Goal: Check status: Check status

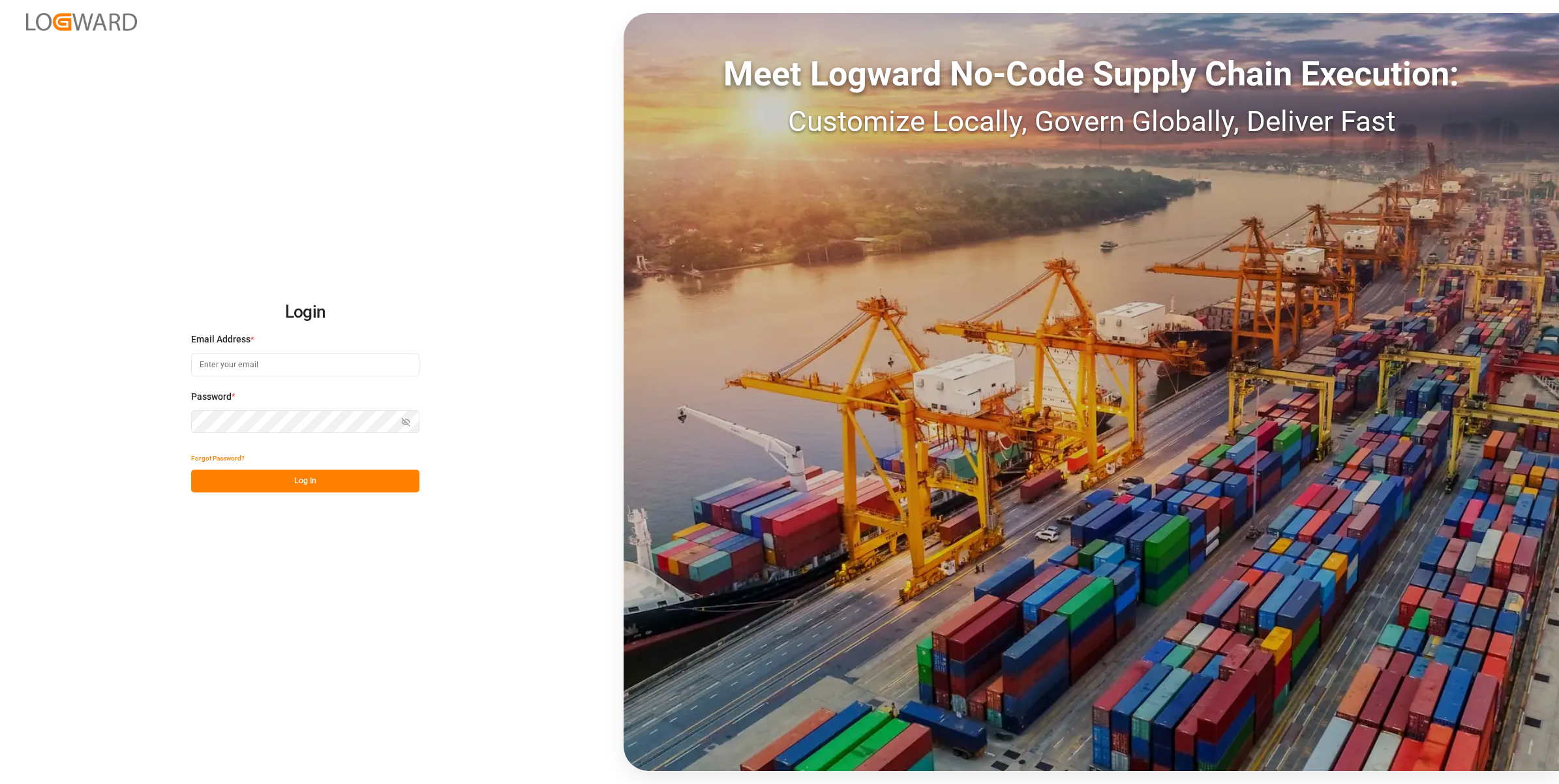
type input "[EMAIL_ADDRESS][DOMAIN_NAME]"
click at [327, 483] on button "Log In" at bounding box center [305, 481] width 228 height 23
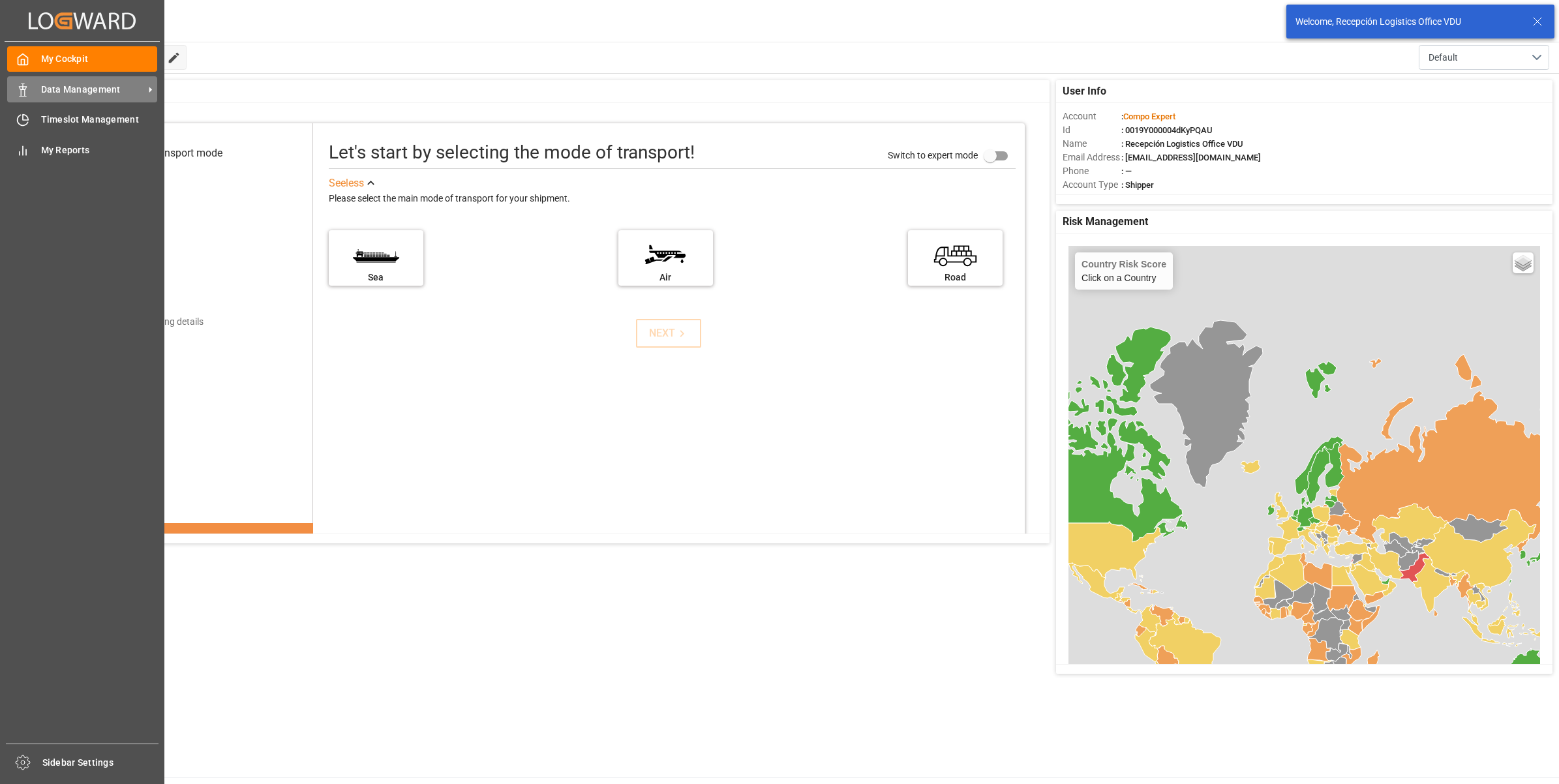
click at [23, 91] on icon at bounding box center [22, 90] width 13 height 13
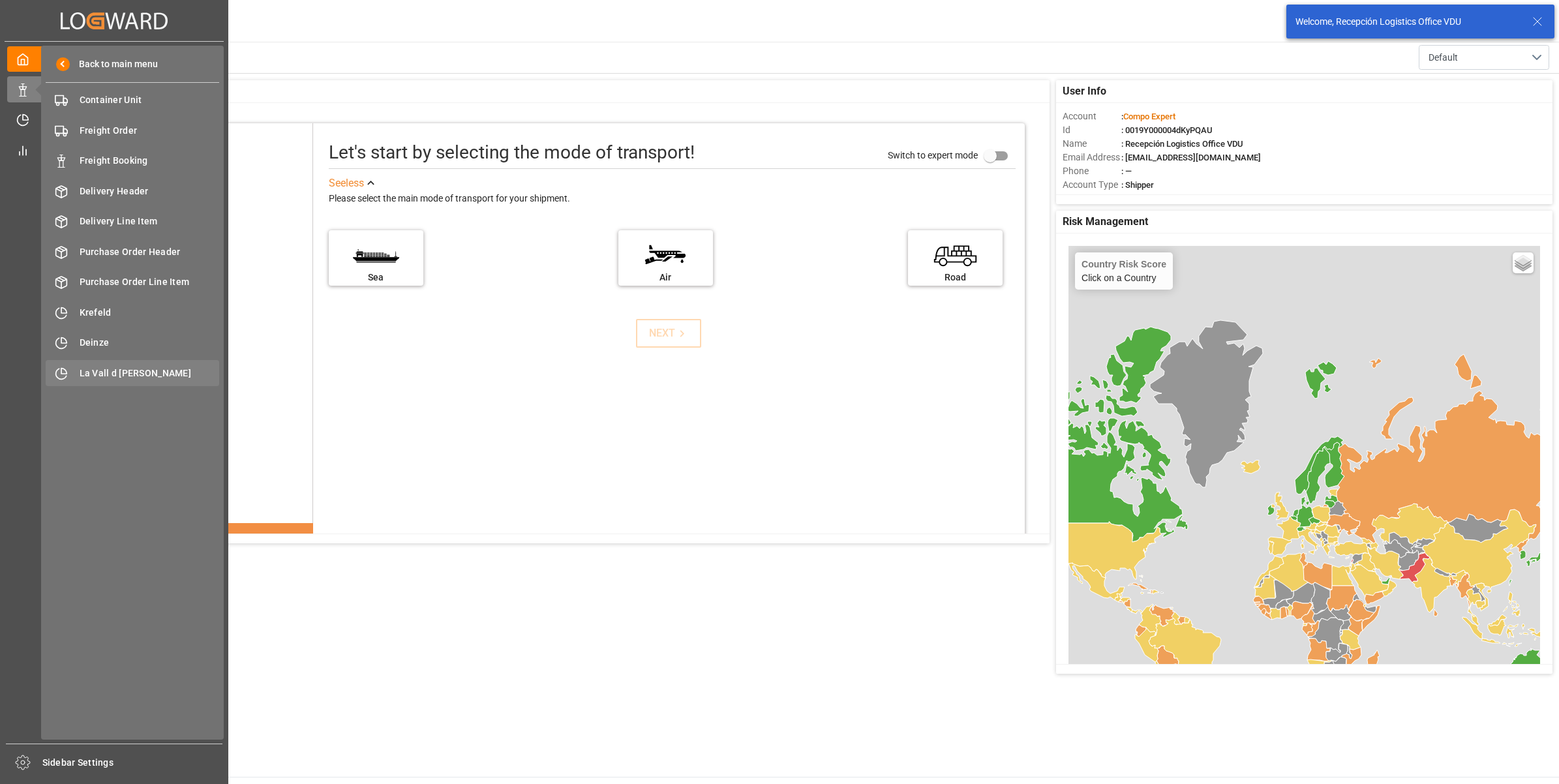
click at [186, 373] on span "La Vall d [PERSON_NAME]" at bounding box center [150, 373] width 141 height 13
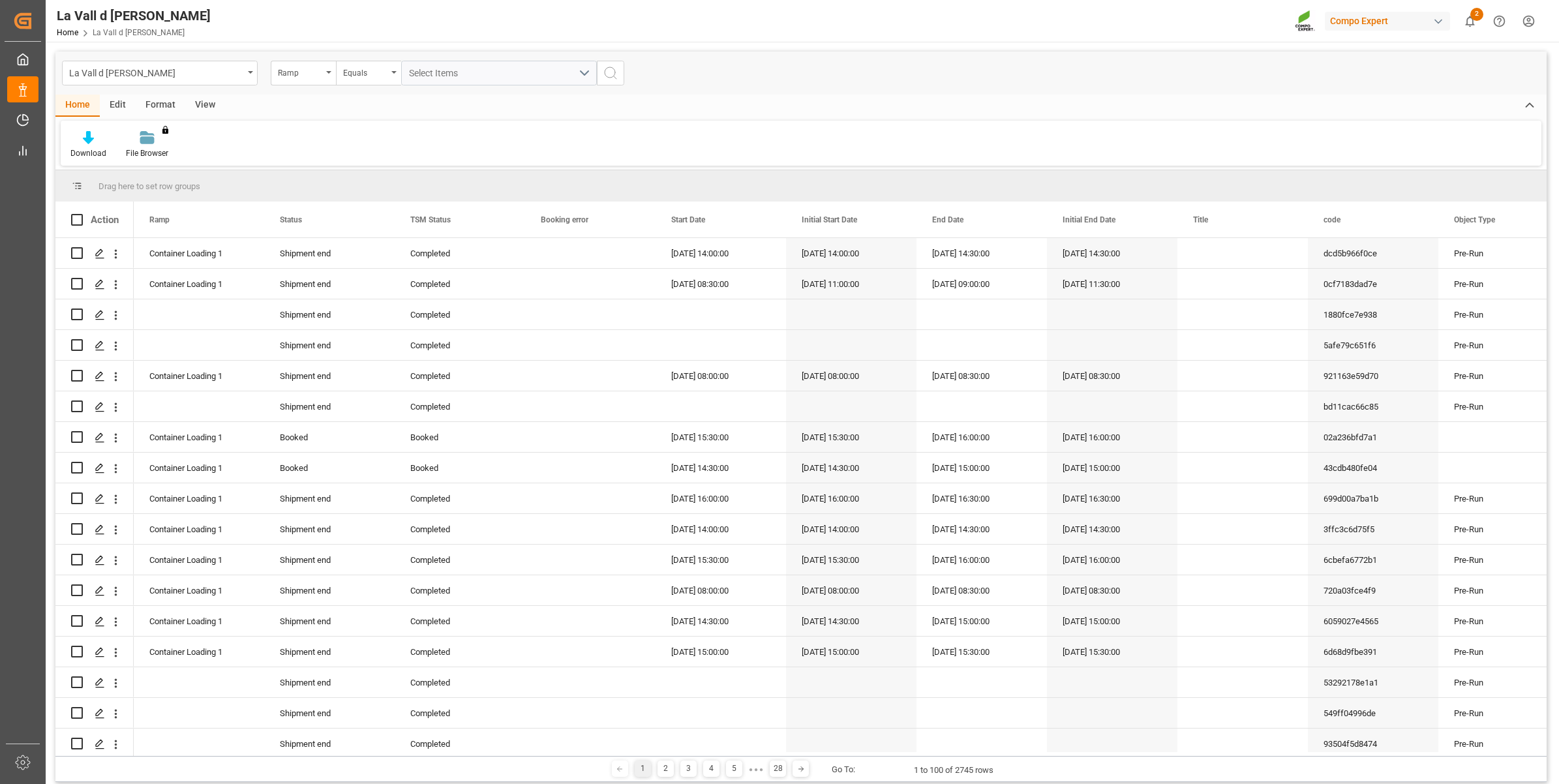
click at [194, 102] on div "View" at bounding box center [205, 105] width 39 height 22
click at [142, 143] on icon at bounding box center [148, 137] width 13 height 13
click at [181, 187] on div "VDU Overview Carretileros" at bounding box center [183, 184] width 114 height 13
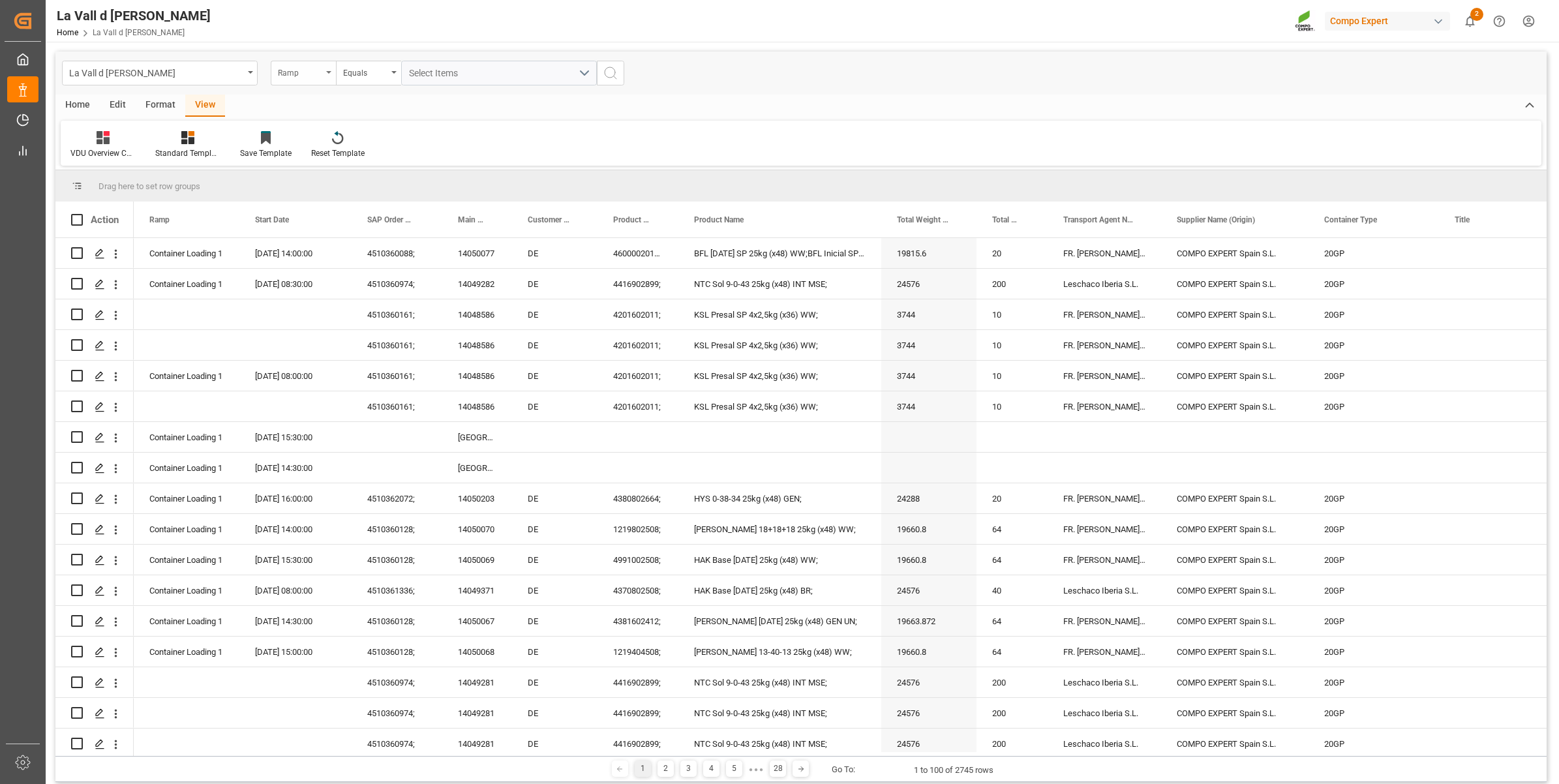
click at [314, 72] on div "Ramp" at bounding box center [300, 72] width 44 height 15
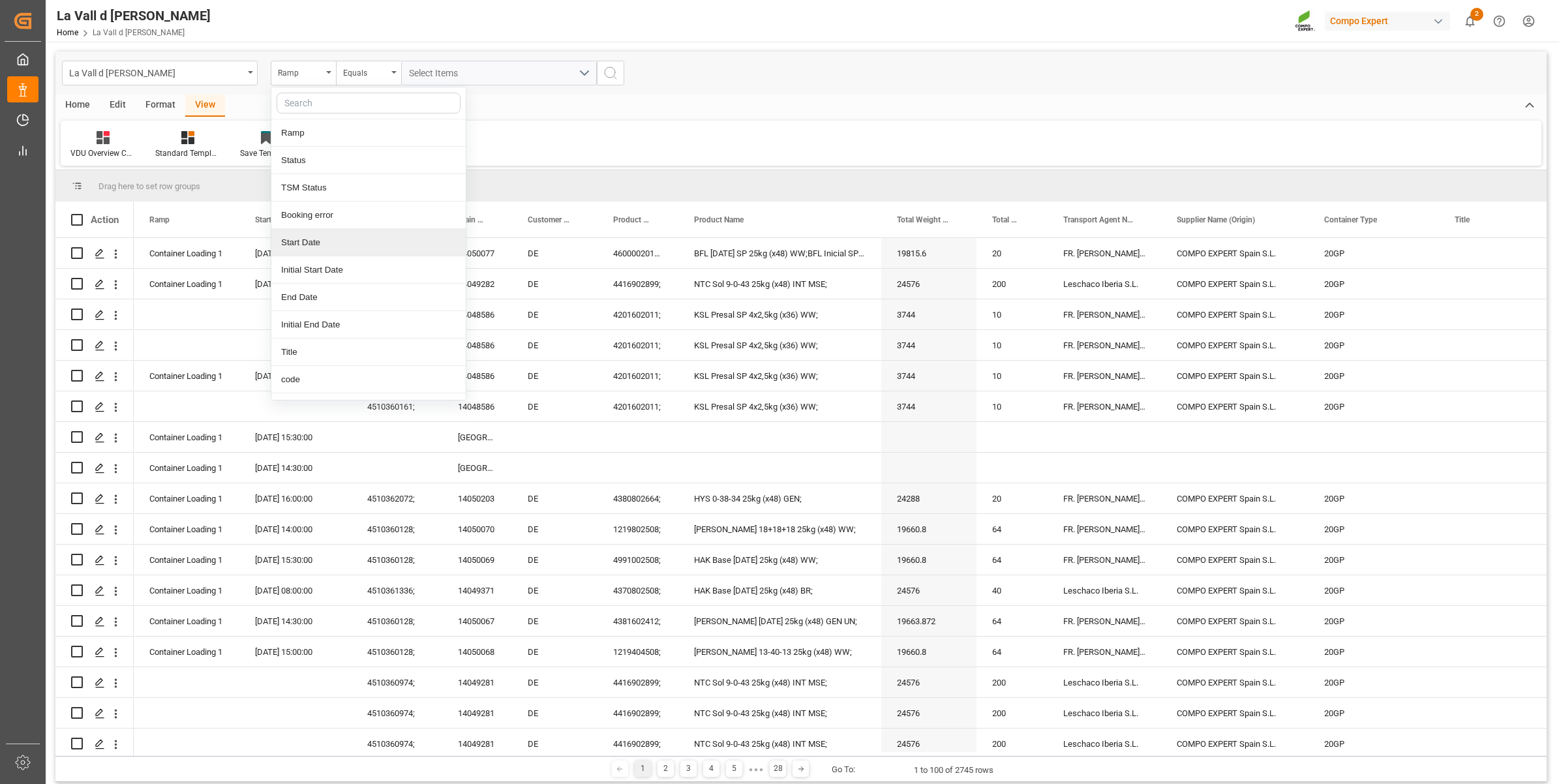
click at [324, 245] on div "Start Date" at bounding box center [368, 242] width 194 height 27
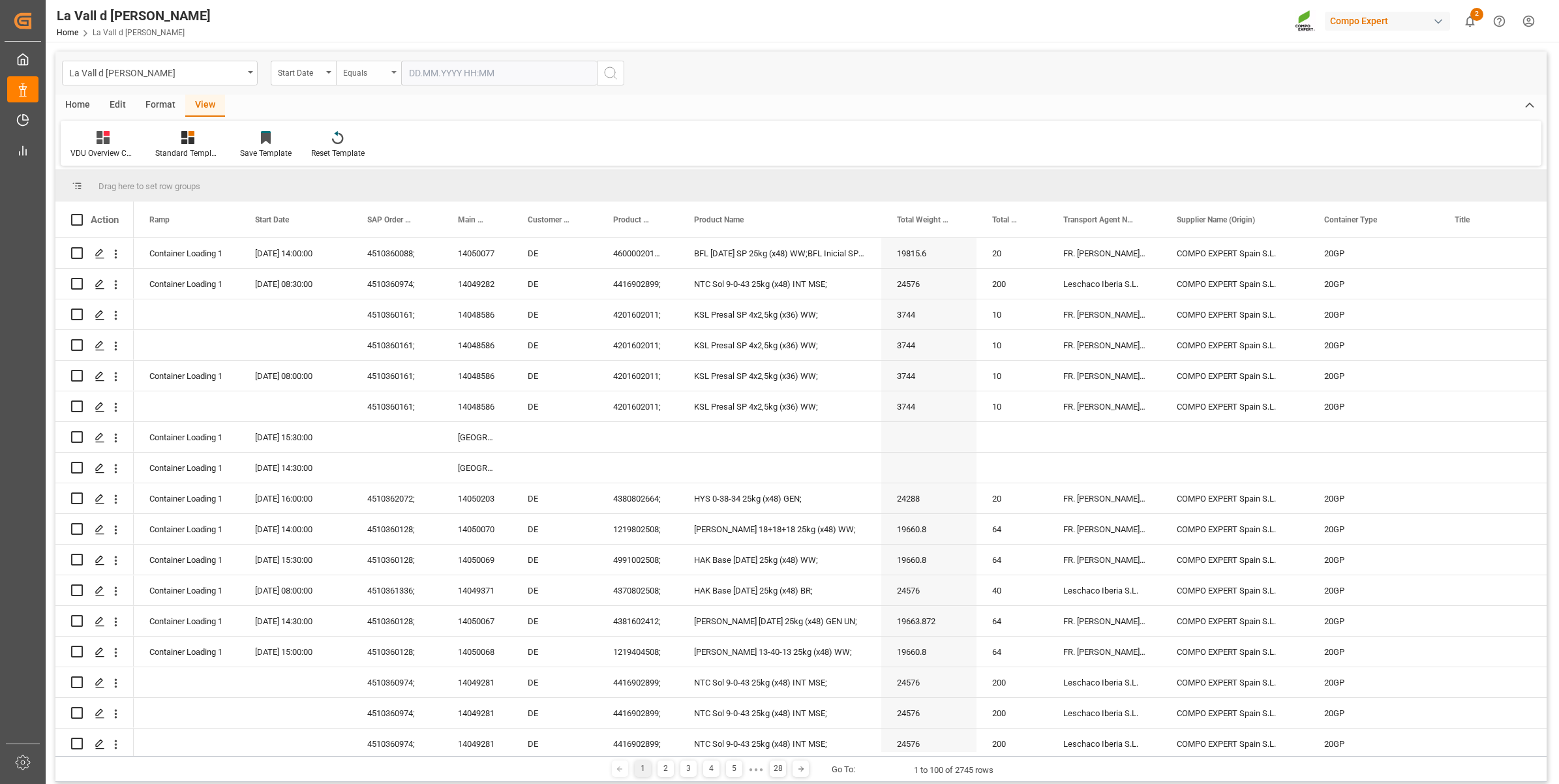
click at [347, 73] on div "Equals" at bounding box center [365, 72] width 44 height 15
click at [359, 239] on div "In range" at bounding box center [434, 242] width 194 height 27
click at [434, 70] on input "text" at bounding box center [450, 73] width 98 height 25
click at [416, 235] on div "18" at bounding box center [418, 228] width 16 height 15
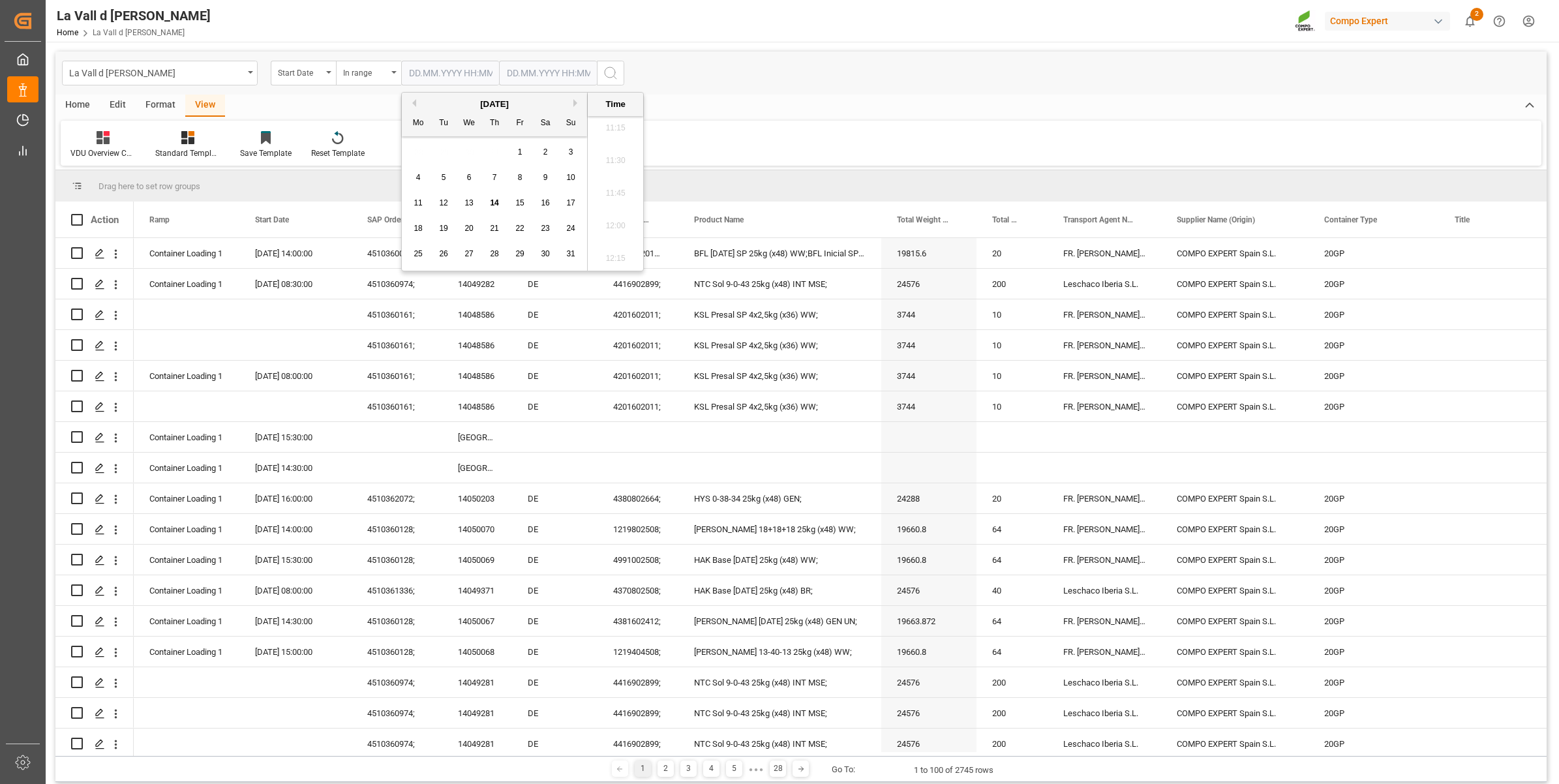
type input "[DATE] 00:00"
drag, startPoint x: 513, startPoint y: 66, endPoint x: 511, endPoint y: 89, distance: 23.1
click at [513, 66] on input "text" at bounding box center [548, 73] width 98 height 25
click at [509, 229] on div "18" at bounding box center [516, 228] width 16 height 15
type input "[DATE] 00:00"
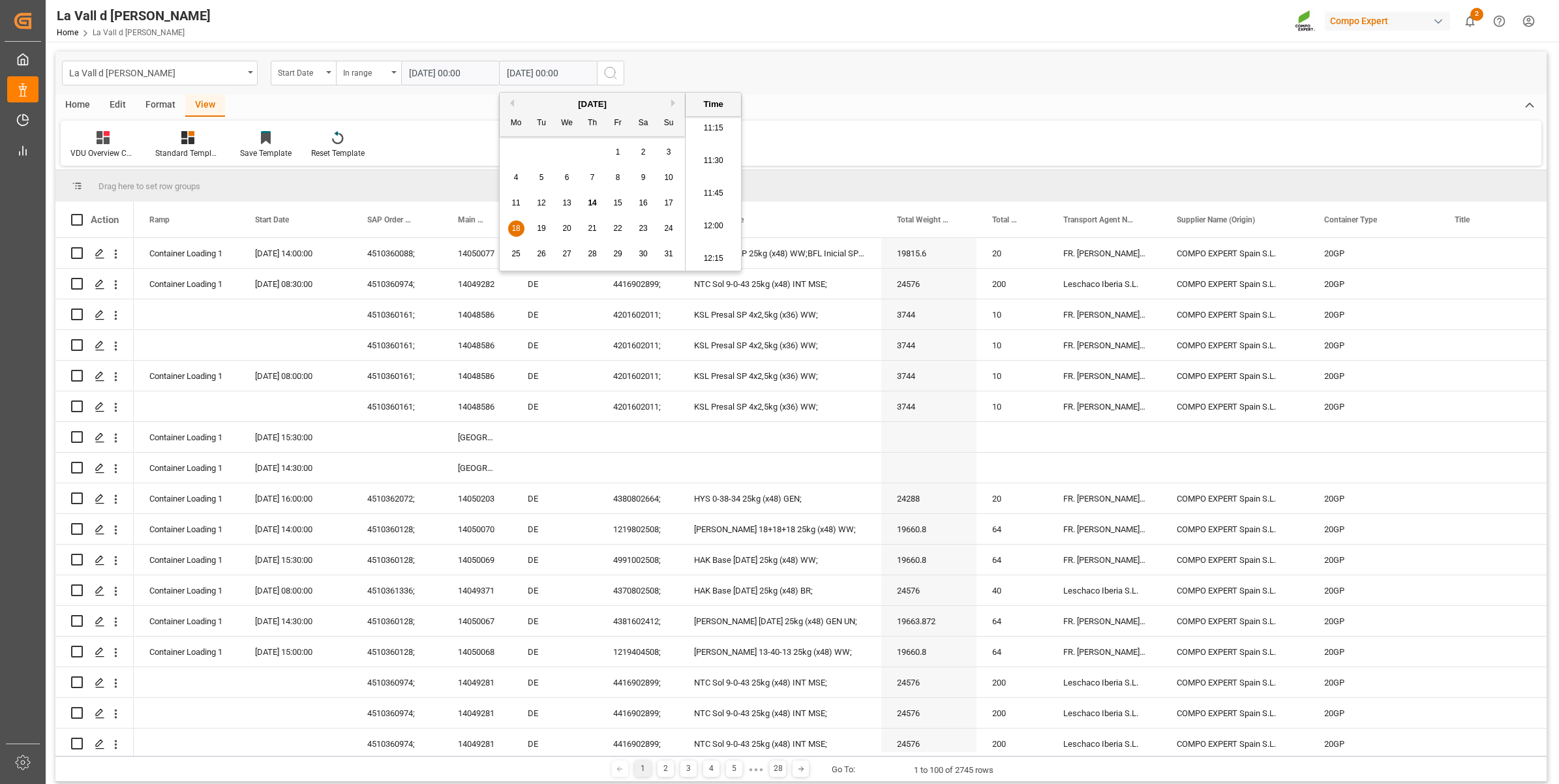
click at [608, 68] on icon "search button" at bounding box center [610, 72] width 15 height 15
